Goal: Task Accomplishment & Management: Complete application form

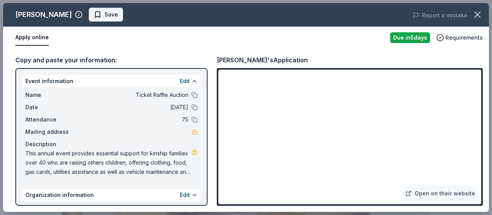
scroll to position [160, 0]
click at [94, 13] on span "Save" at bounding box center [106, 14] width 24 height 9
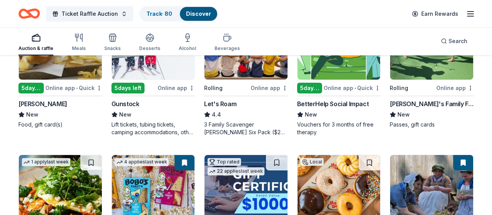
scroll to position [80, 0]
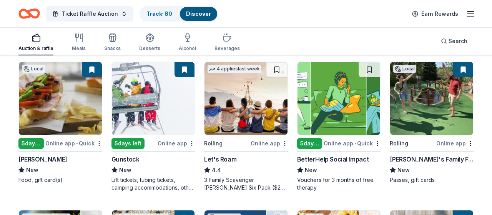
click at [462, 68] on button at bounding box center [463, 69] width 20 height 15
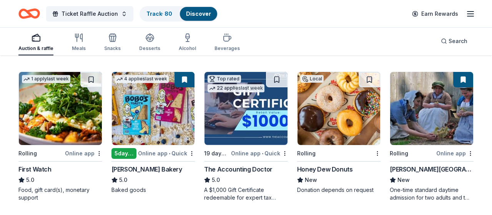
scroll to position [240, 0]
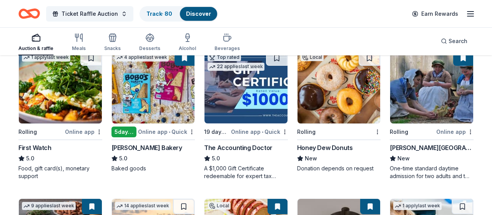
click at [342, 141] on div "Local Rolling Honey Dew Donuts New Donation depends on request" at bounding box center [339, 111] width 84 height 122
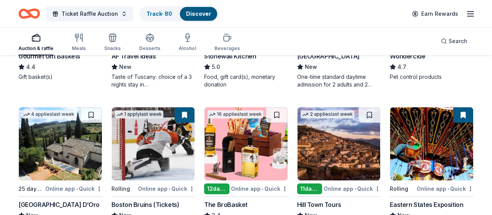
scroll to position [520, 0]
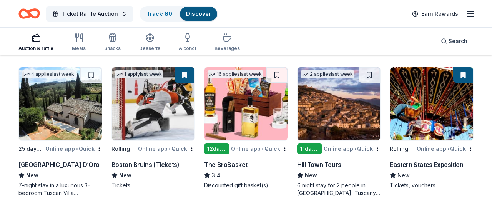
click at [47, 164] on div "Villa Sogni D’Oro" at bounding box center [58, 164] width 81 height 9
click at [461, 42] on span "Search" at bounding box center [457, 41] width 19 height 9
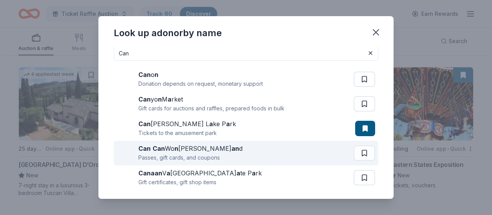
scroll to position [0, 0]
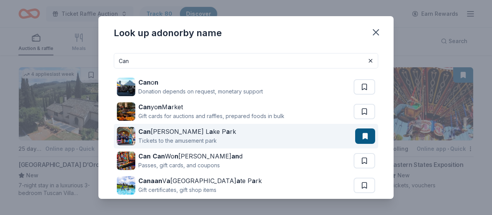
type input "Can"
click at [174, 140] on div "Tickets to the amusement park" at bounding box center [187, 140] width 98 height 9
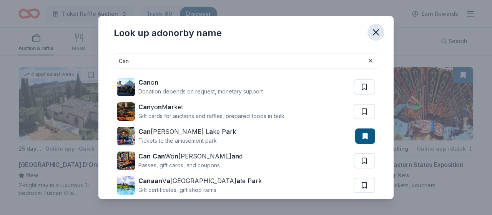
click at [377, 33] on icon "button" at bounding box center [375, 32] width 11 height 11
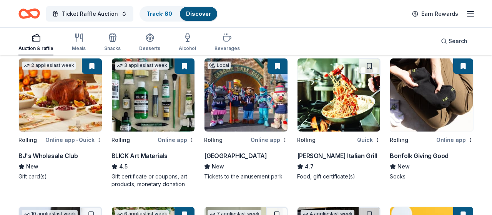
scroll to position [839, 0]
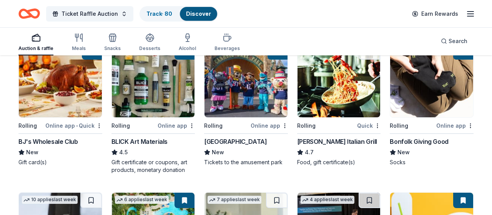
click at [320, 141] on div "Carrabba's Italian Grill" at bounding box center [337, 141] width 80 height 9
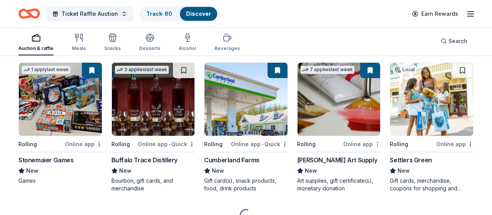
scroll to position [1119, 0]
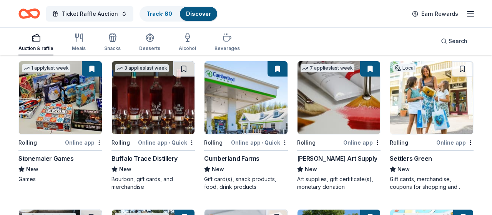
click at [407, 158] on div "Settlers Green" at bounding box center [411, 158] width 42 height 9
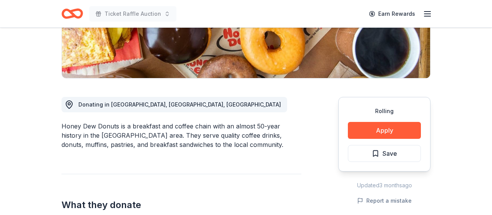
scroll to position [160, 0]
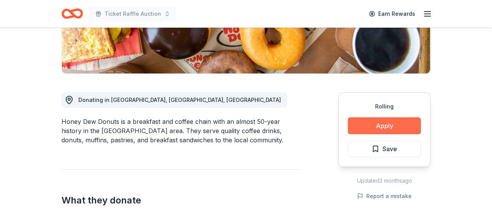
click at [392, 126] on button "Apply" at bounding box center [384, 125] width 73 height 17
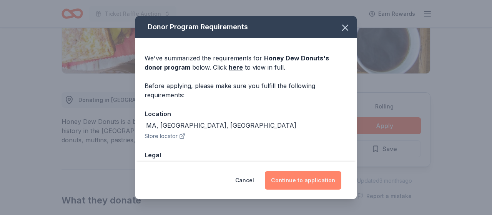
click at [319, 180] on button "Continue to application" at bounding box center [303, 180] width 76 height 18
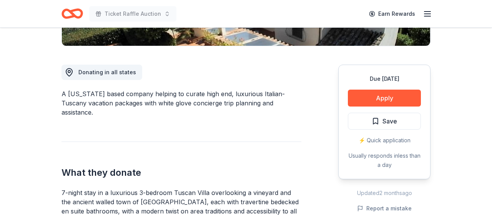
scroll to position [200, 0]
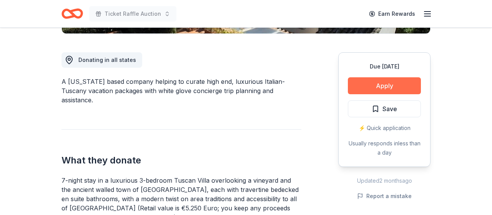
click at [401, 87] on button "Apply" at bounding box center [384, 85] width 73 height 17
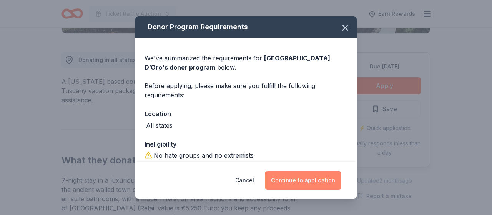
click at [302, 177] on button "Continue to application" at bounding box center [303, 180] width 76 height 18
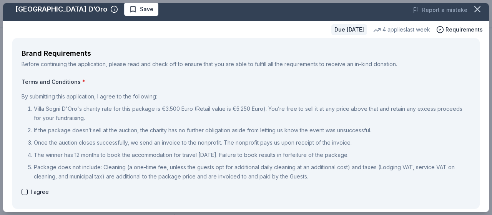
scroll to position [0, 0]
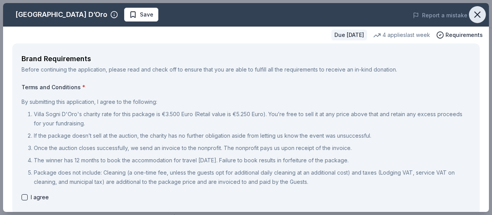
click at [473, 11] on icon "button" at bounding box center [477, 14] width 11 height 11
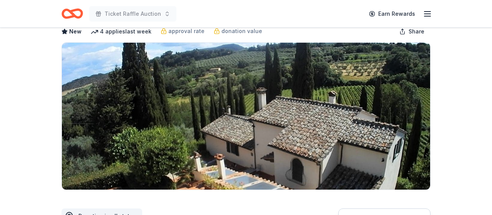
scroll to position [40, 0]
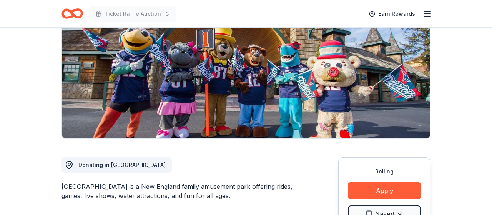
scroll to position [120, 0]
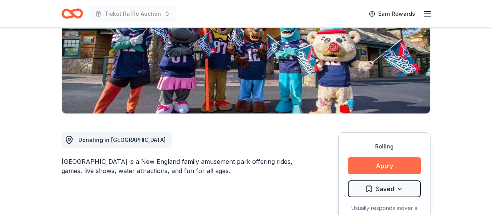
click at [392, 163] on button "Apply" at bounding box center [384, 165] width 73 height 17
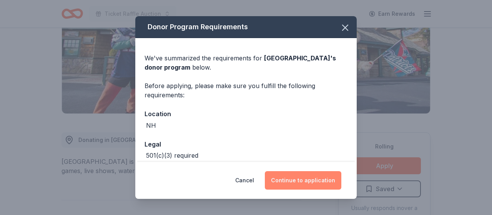
click at [295, 186] on button "Continue to application" at bounding box center [303, 180] width 76 height 18
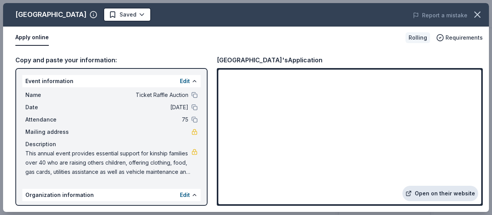
click at [444, 193] on link "Open on their website" at bounding box center [440, 193] width 76 height 15
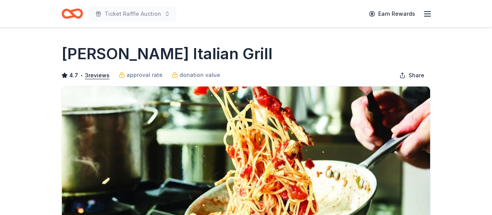
scroll to position [200, 0]
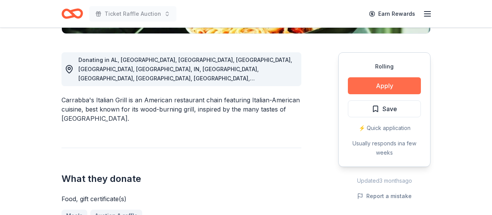
click at [388, 85] on button "Apply" at bounding box center [384, 85] width 73 height 17
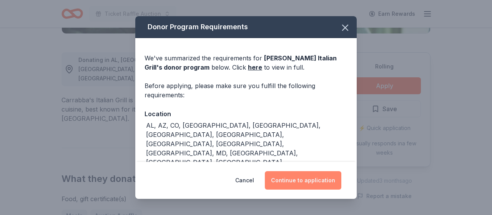
click at [289, 183] on button "Continue to application" at bounding box center [303, 180] width 76 height 18
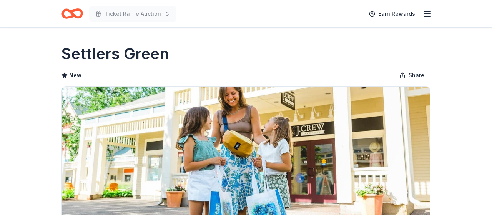
scroll to position [120, 0]
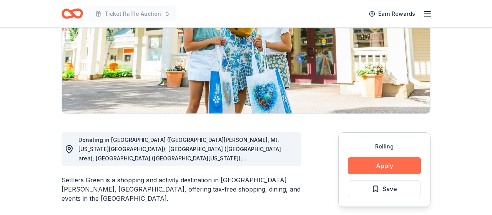
click at [379, 166] on button "Apply" at bounding box center [384, 165] width 73 height 17
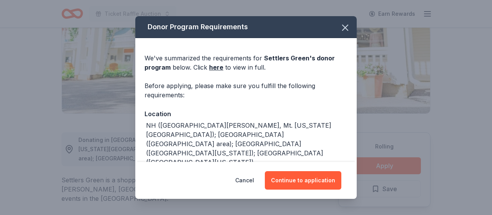
drag, startPoint x: 291, startPoint y: 183, endPoint x: 398, endPoint y: 163, distance: 109.4
click at [291, 183] on button "Continue to application" at bounding box center [303, 180] width 76 height 18
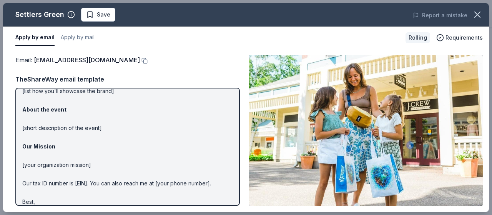
scroll to position [98, 0]
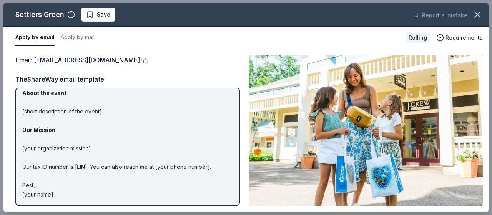
drag, startPoint x: 80, startPoint y: 196, endPoint x: 22, endPoint y: 107, distance: 106.1
click at [22, 107] on div "Hi [name/there], I am [your name] from [your org]. We are seeking [requested it…" at bounding box center [127, 147] width 224 height 118
drag, startPoint x: 59, startPoint y: 193, endPoint x: 28, endPoint y: 100, distance: 97.6
click at [28, 100] on p "Hi [name/there], I am [your name] from [your org]. We are seeking [requested it…" at bounding box center [127, 97] width 211 height 203
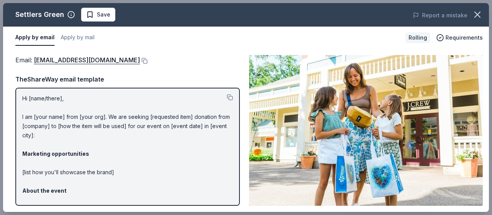
scroll to position [0, 0]
click at [127, 59] on link "[EMAIL_ADDRESS][DOMAIN_NAME]" at bounding box center [87, 60] width 106 height 10
